Goal: Information Seeking & Learning: Check status

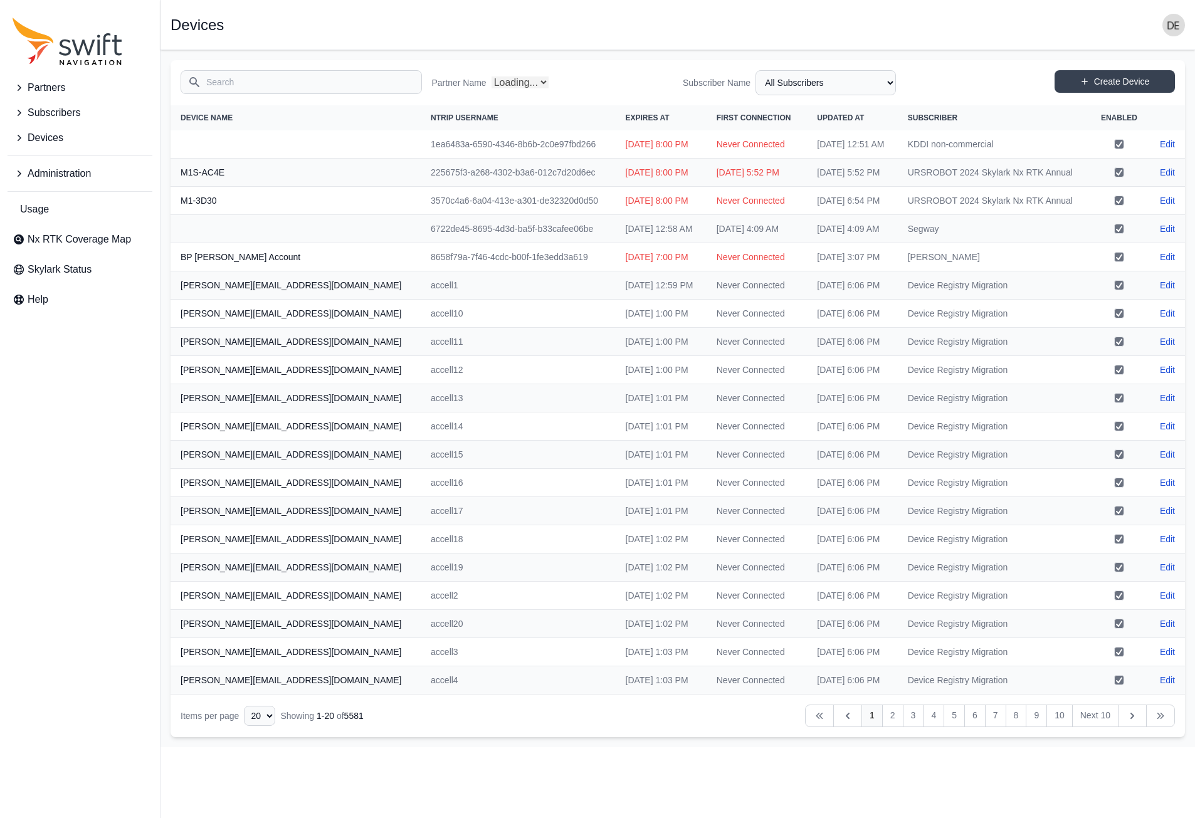
select select "Partner Name"
click at [16, 108] on icon "Sidenav" at bounding box center [19, 113] width 13 height 13
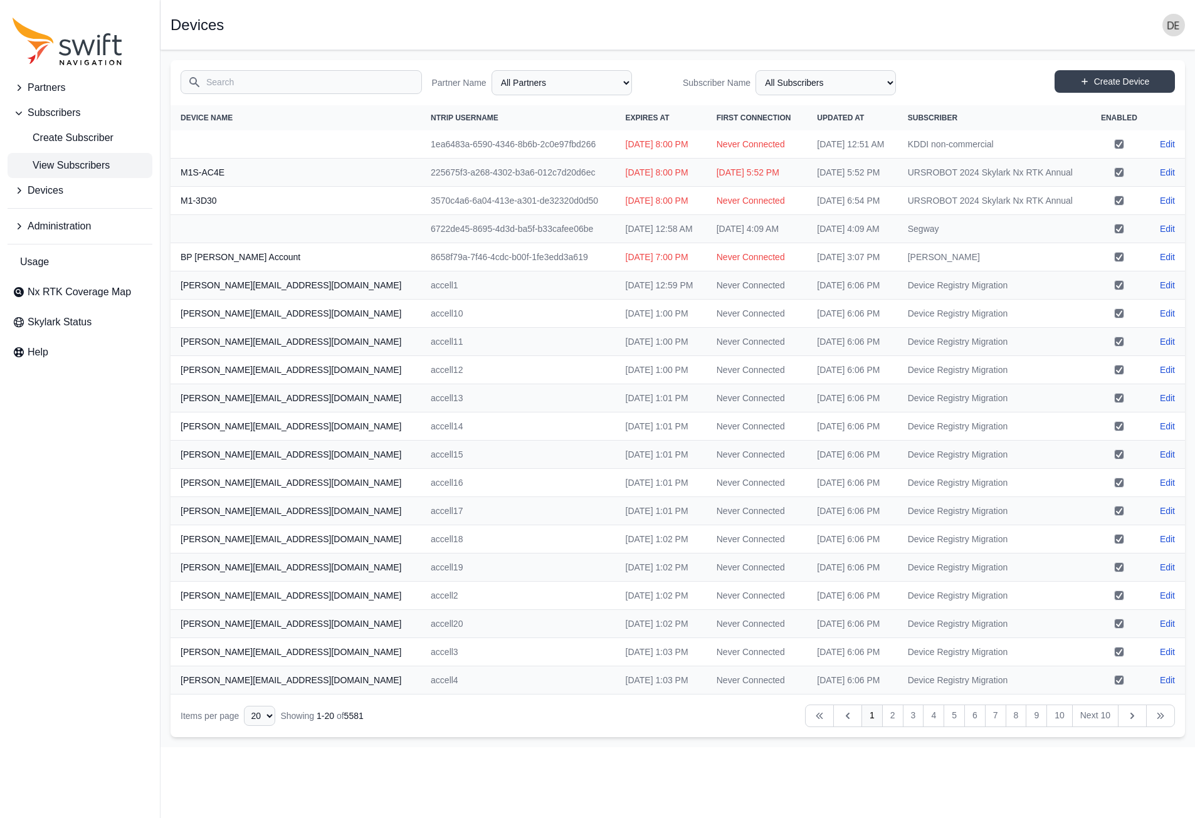
click at [57, 160] on span "View Subscribers" at bounding box center [61, 165] width 97 height 15
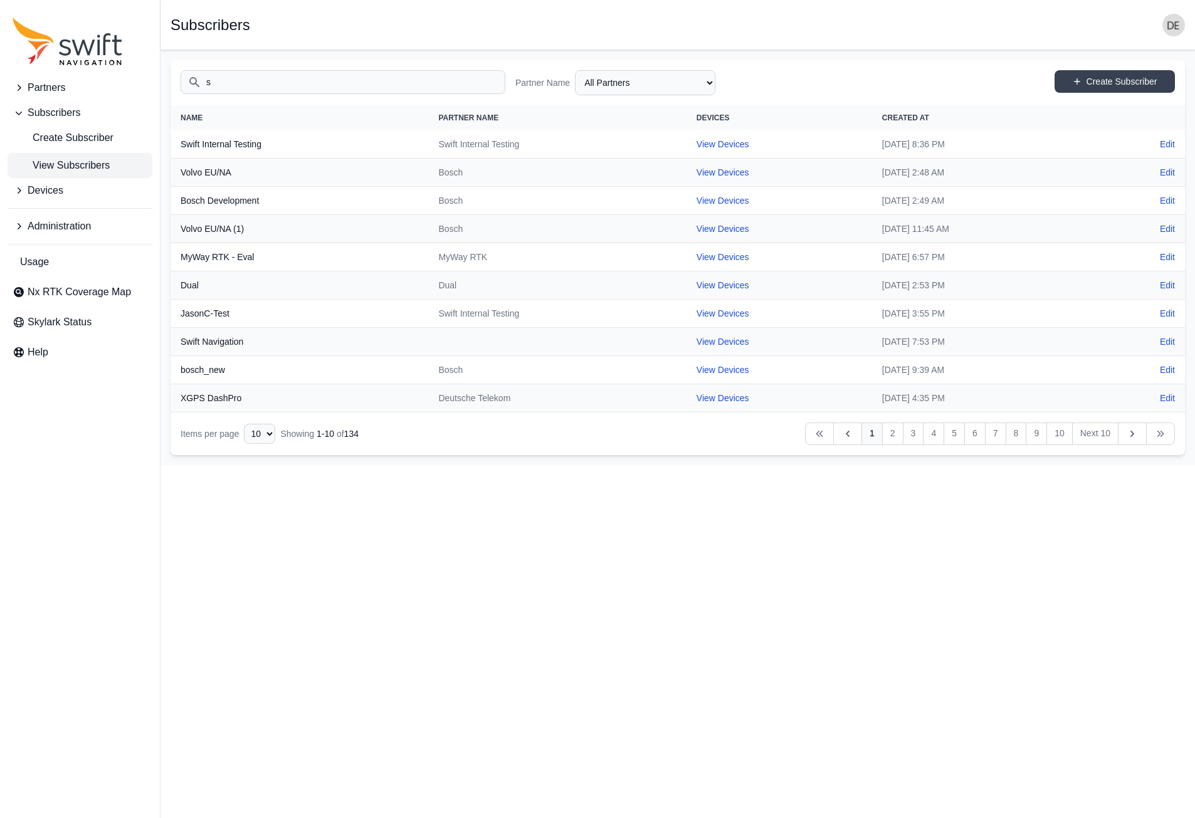
click at [241, 86] on input "s" at bounding box center [343, 82] width 325 height 24
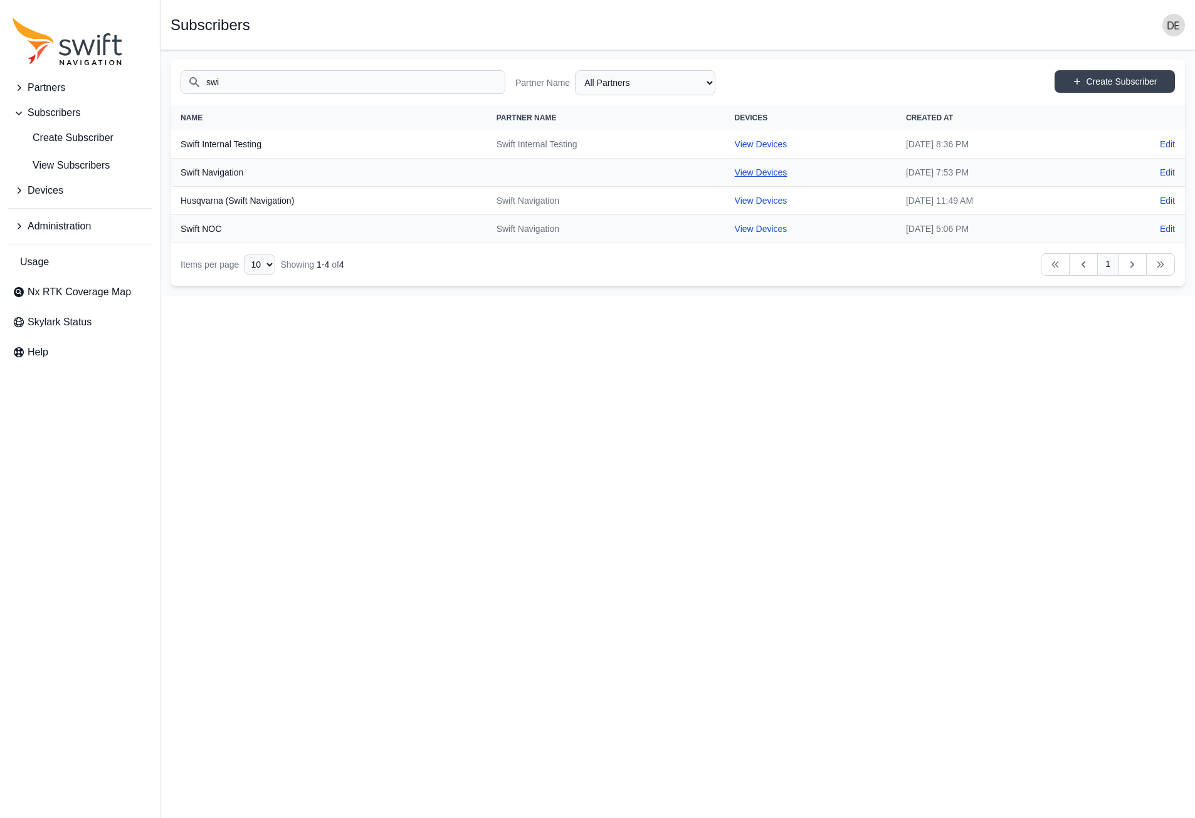
type input "swi"
click at [735, 169] on link "View Devices" at bounding box center [761, 172] width 53 height 10
select select "ab3272ce-40d0-4c94-a524-96a758ab755c"
click at [23, 189] on icon "Sidenav" at bounding box center [19, 190] width 13 height 13
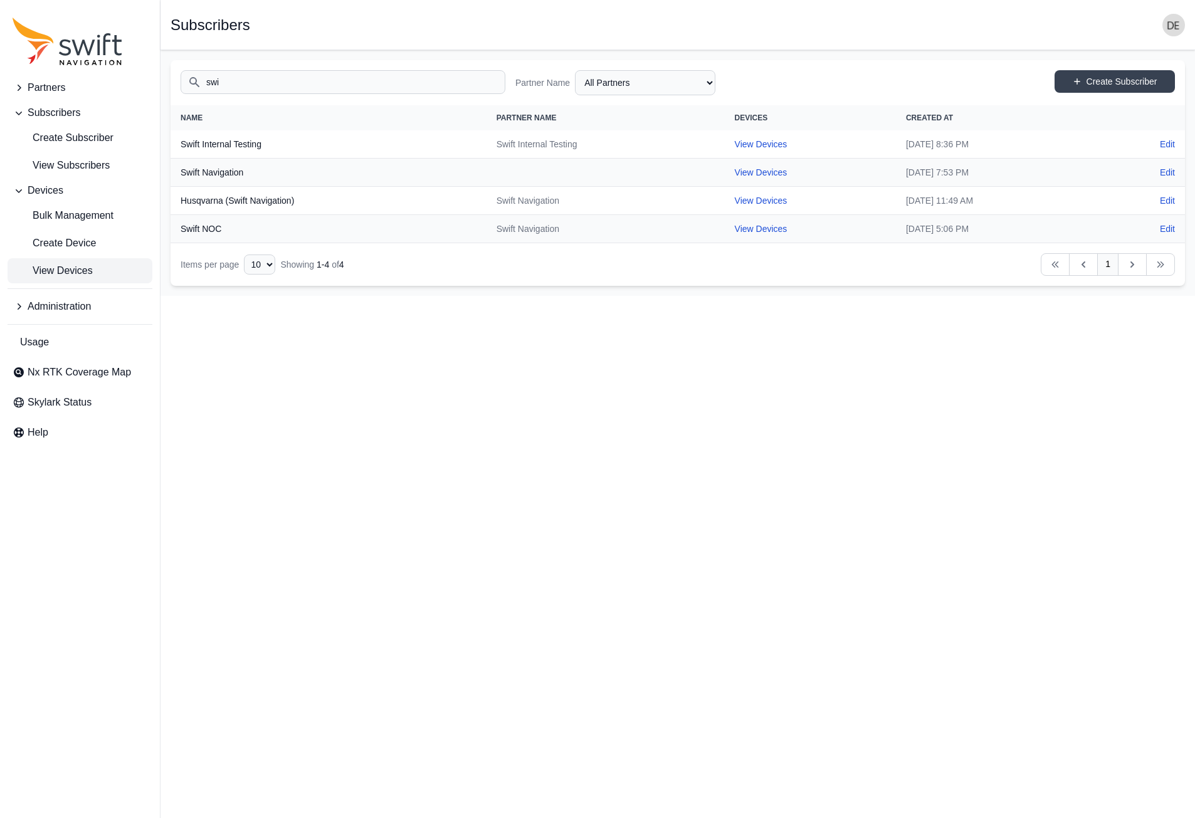
click at [76, 274] on span "View Devices" at bounding box center [53, 270] width 80 height 15
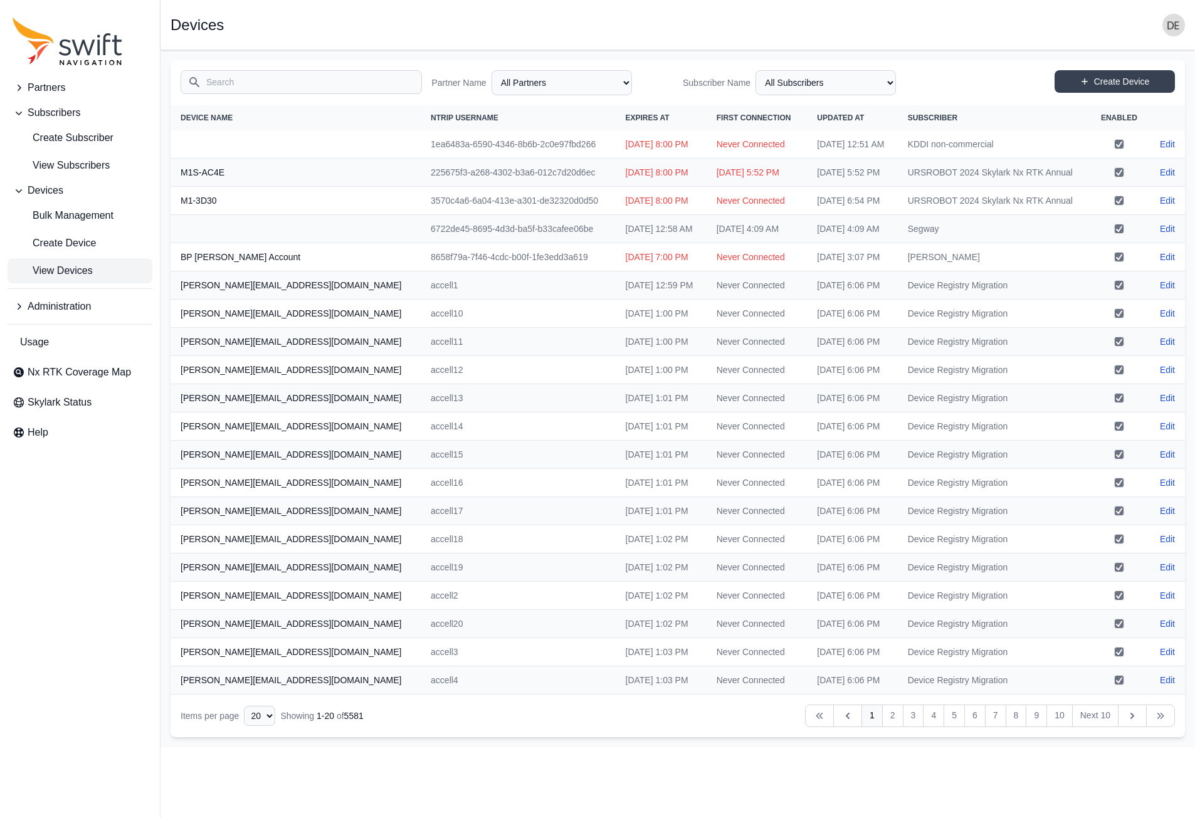
click at [276, 77] on input "Search" at bounding box center [301, 82] width 241 height 24
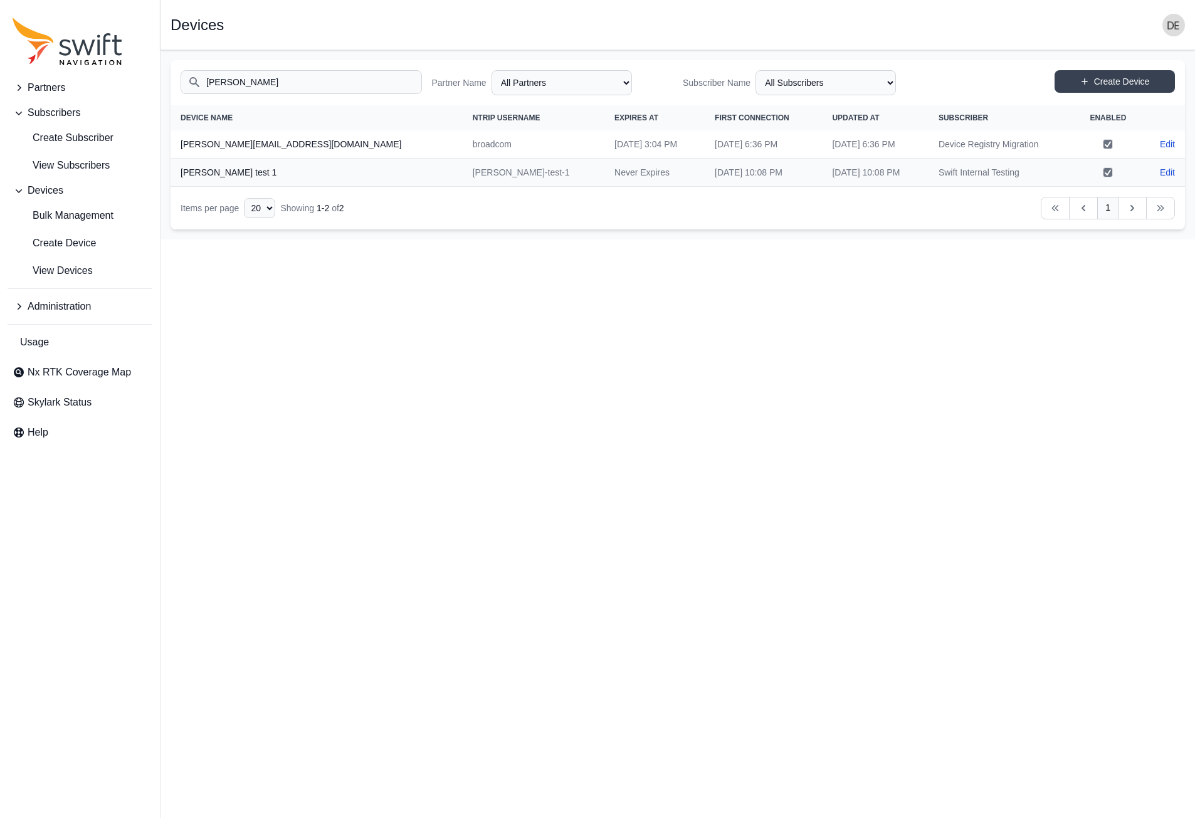
type input "[PERSON_NAME]"
drag, startPoint x: 13, startPoint y: 110, endPoint x: 19, endPoint y: 93, distance: 17.2
click at [13, 110] on icon "Sidenav" at bounding box center [19, 113] width 13 height 13
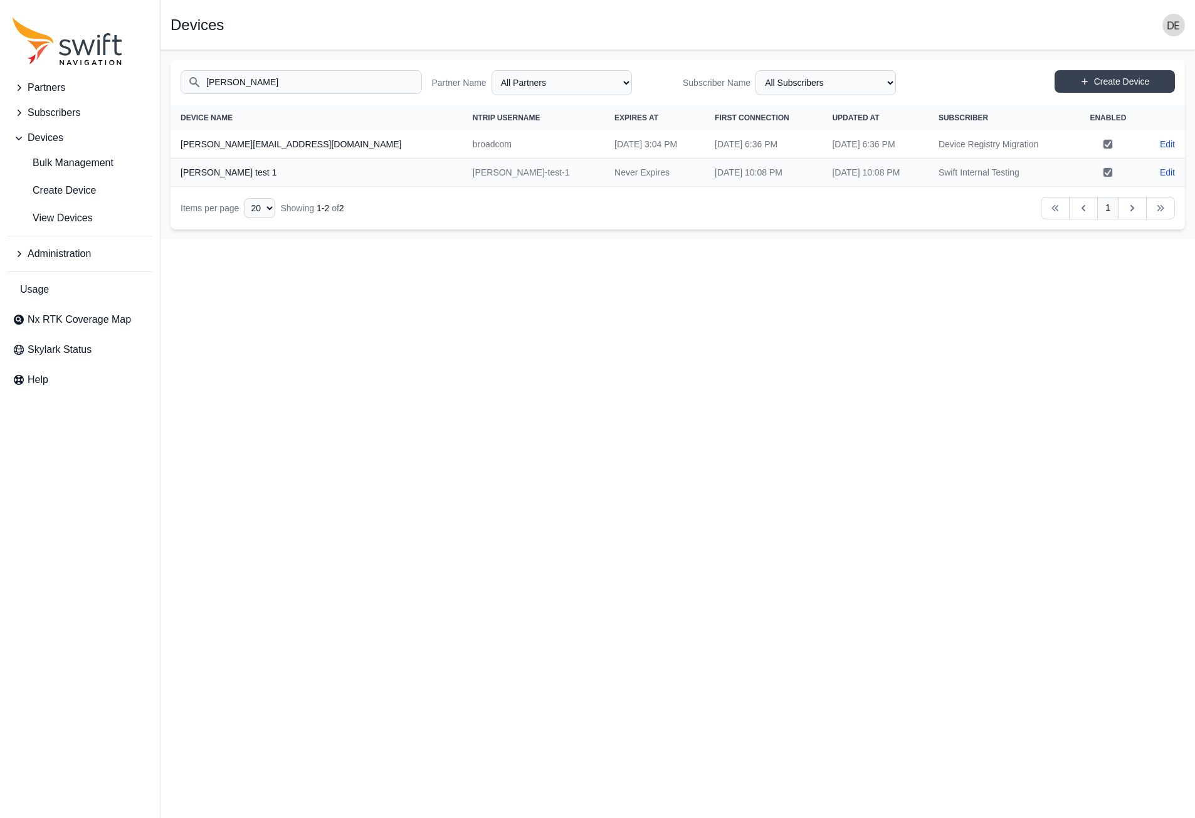
click at [19, 85] on icon "Sidenav" at bounding box center [19, 88] width 13 height 13
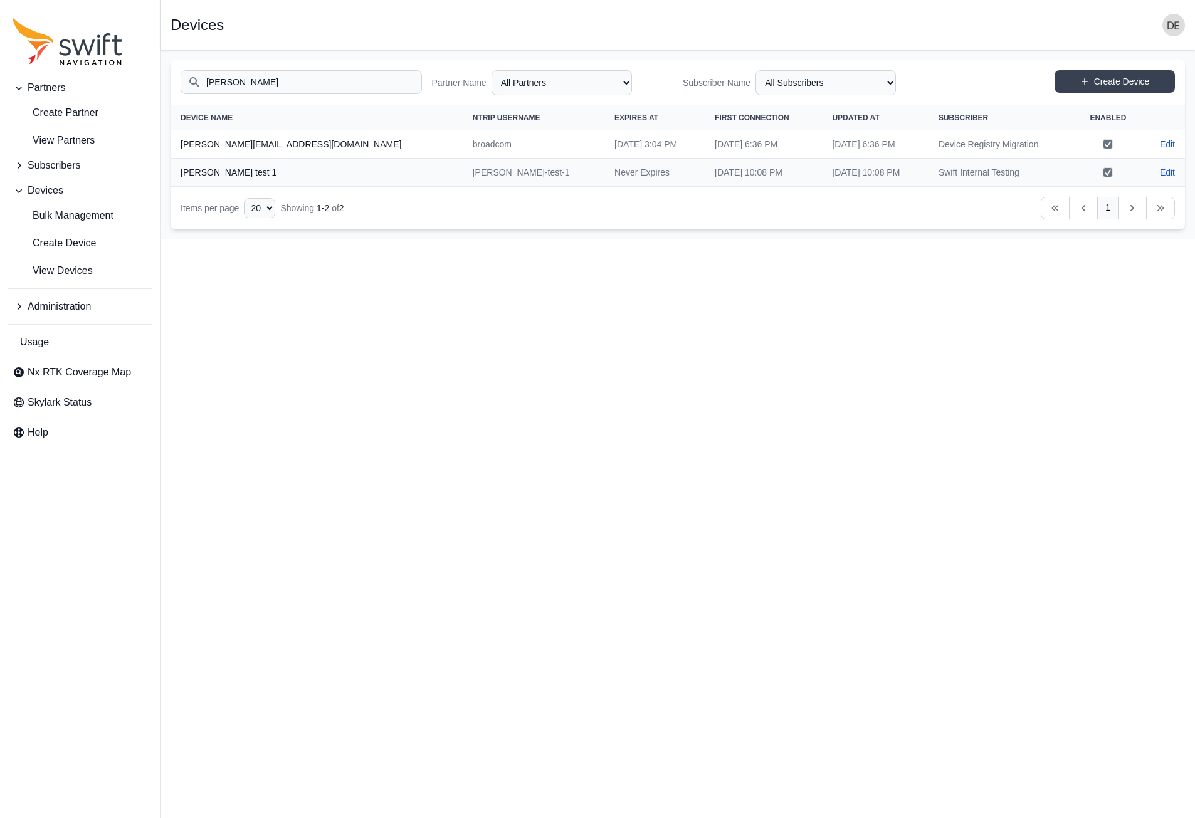
drag, startPoint x: 19, startPoint y: 75, endPoint x: 25, endPoint y: 95, distance: 20.2
click at [19, 75] on button "Partners" at bounding box center [80, 87] width 145 height 25
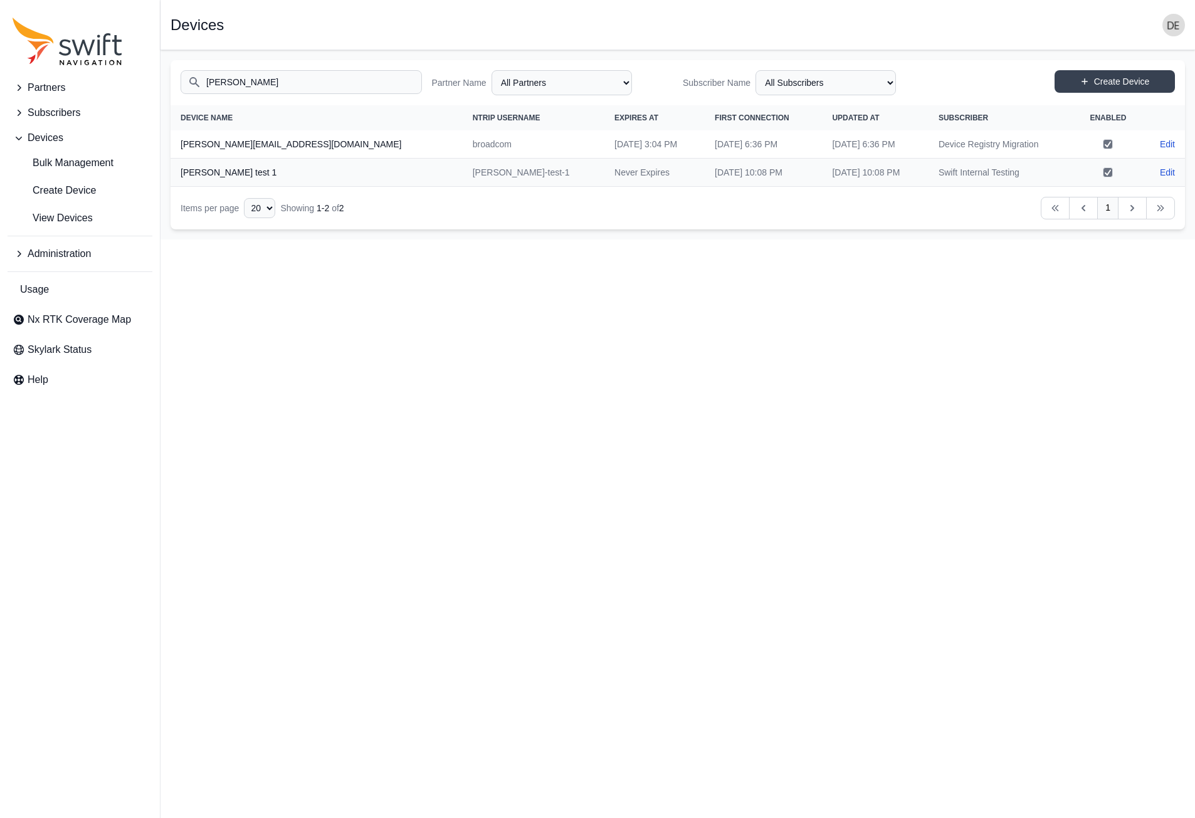
drag, startPoint x: 16, startPoint y: 113, endPoint x: 26, endPoint y: 121, distance: 12.0
click at [16, 114] on icon "Sidenav" at bounding box center [19, 113] width 13 height 13
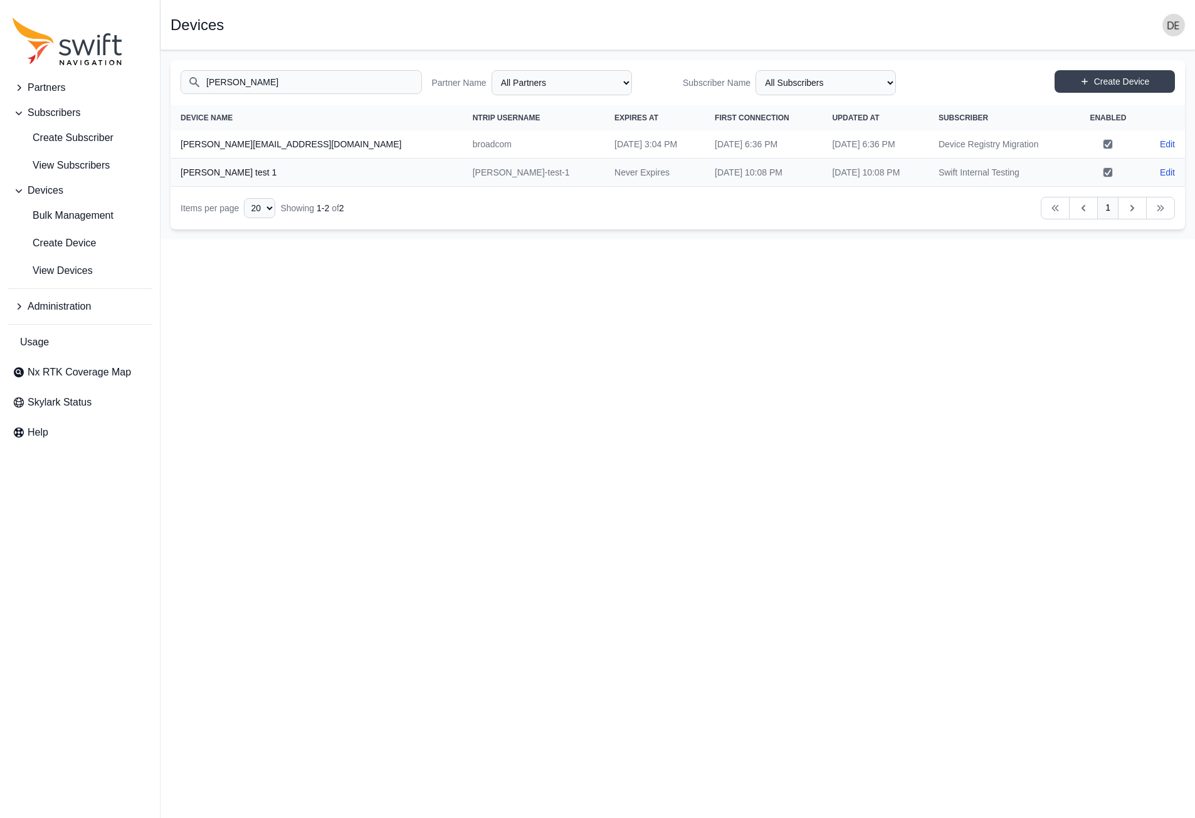
drag, startPoint x: 67, startPoint y: 162, endPoint x: 86, endPoint y: 150, distance: 21.9
click at [66, 162] on span "View Subscribers" at bounding box center [61, 165] width 97 height 15
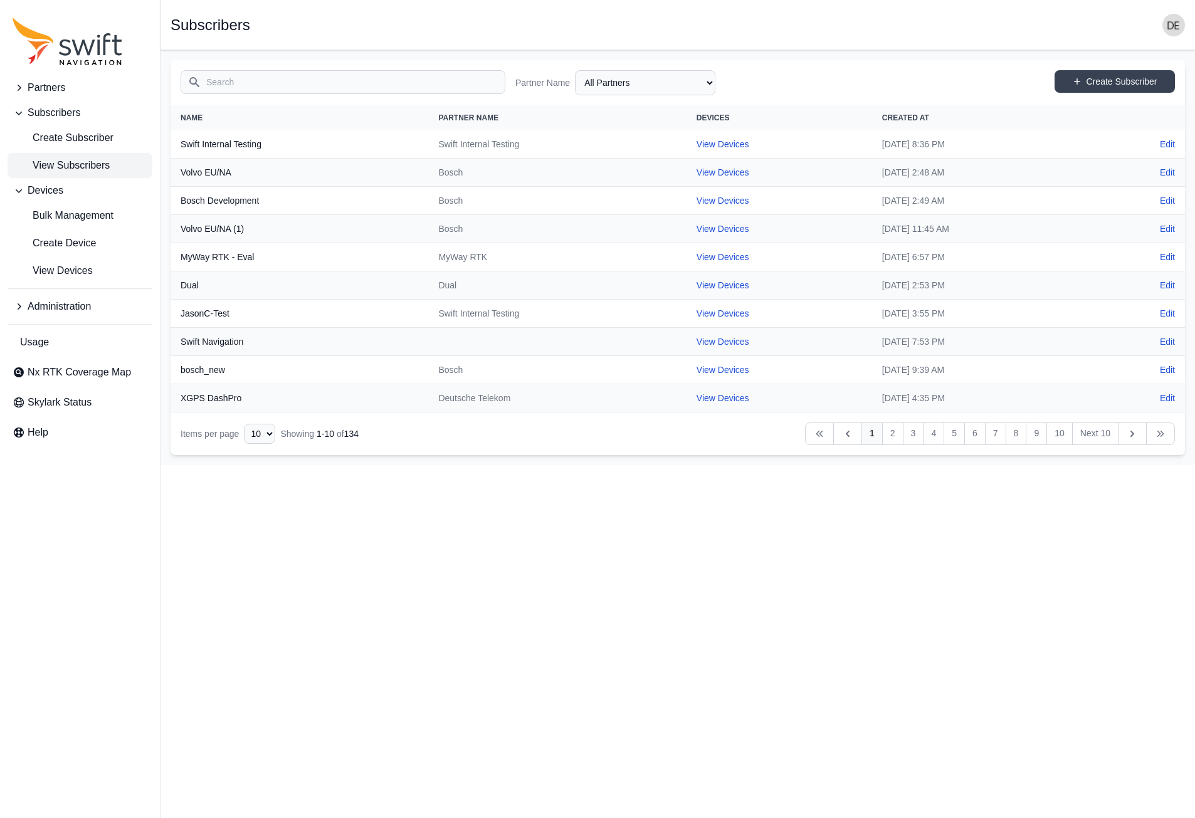
click at [255, 85] on input "Search" at bounding box center [343, 82] width 325 height 24
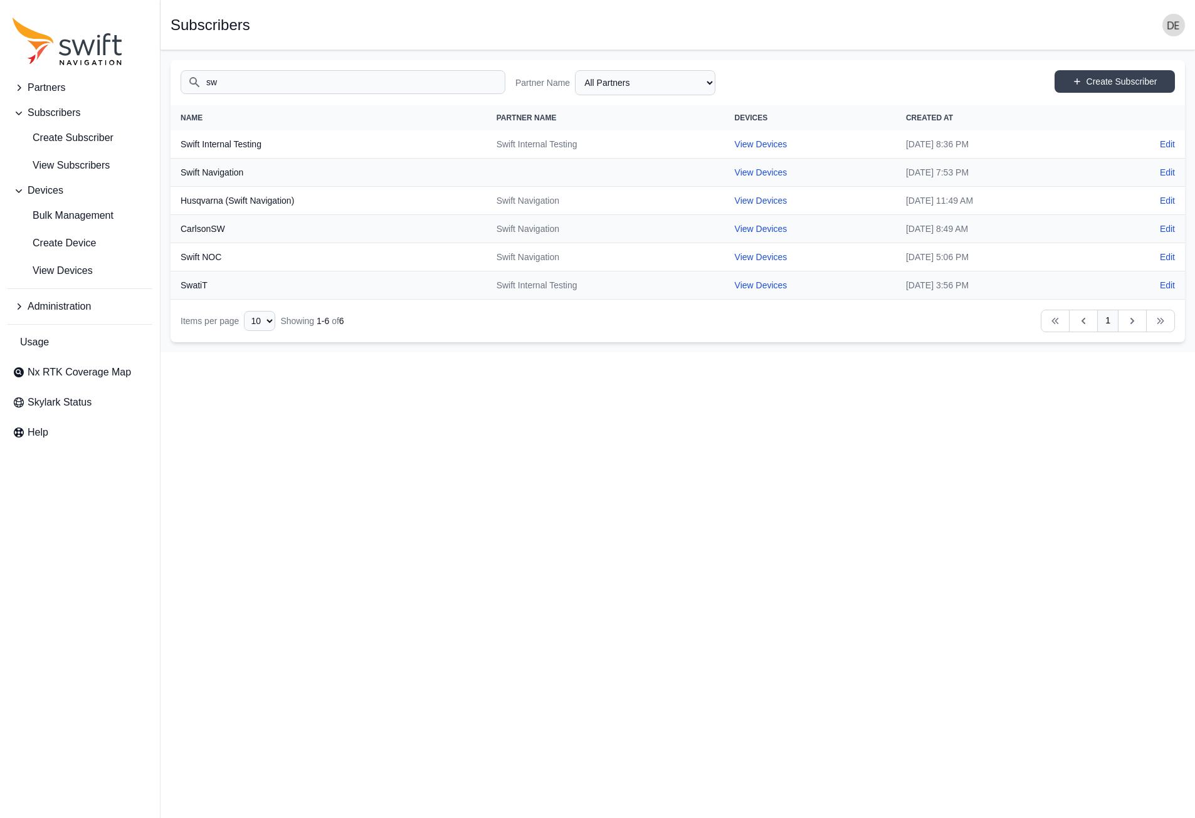
type input "sw"
click at [191, 148] on th "Swift Internal Testing" at bounding box center [329, 144] width 316 height 28
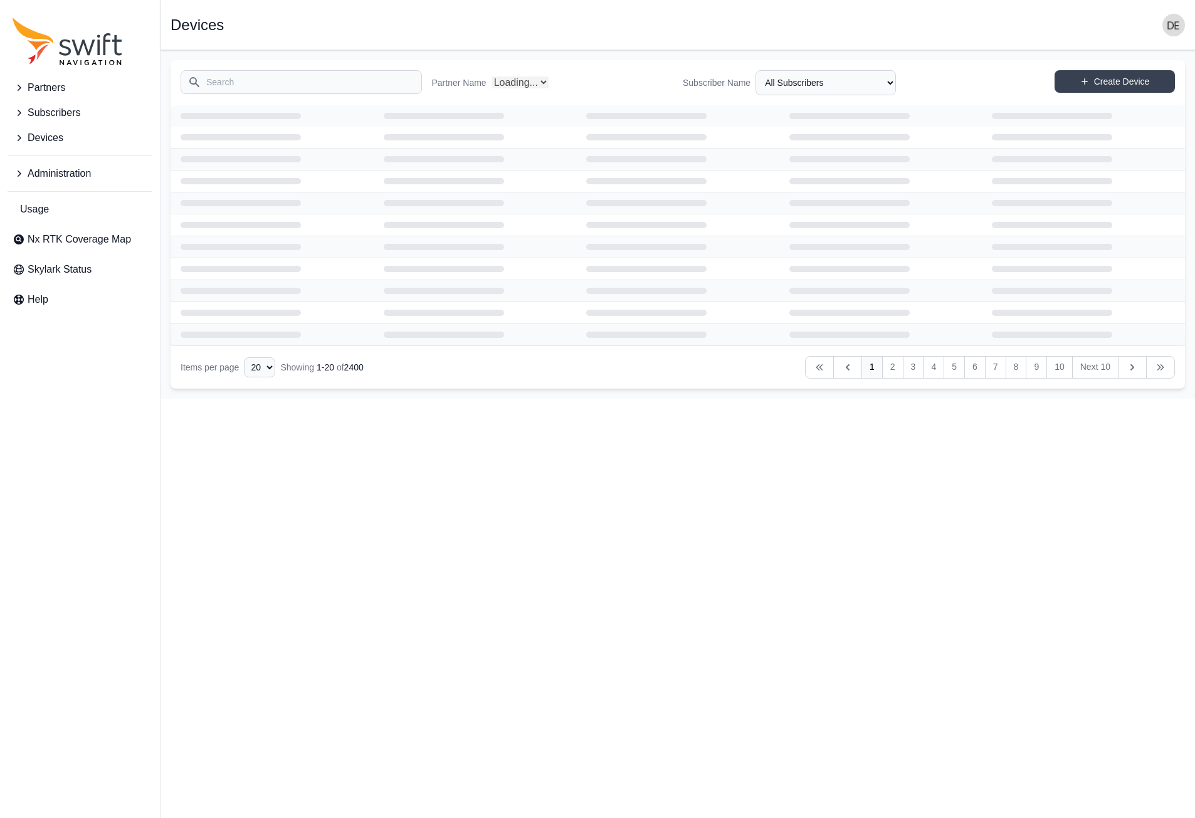
select select "Partner Name"
click at [485, 399] on html "Partners Subscribers Devices Administration Usage Nx RTK Coverage Map Skylark S…" at bounding box center [597, 199] width 1195 height 399
